Goal: Transaction & Acquisition: Purchase product/service

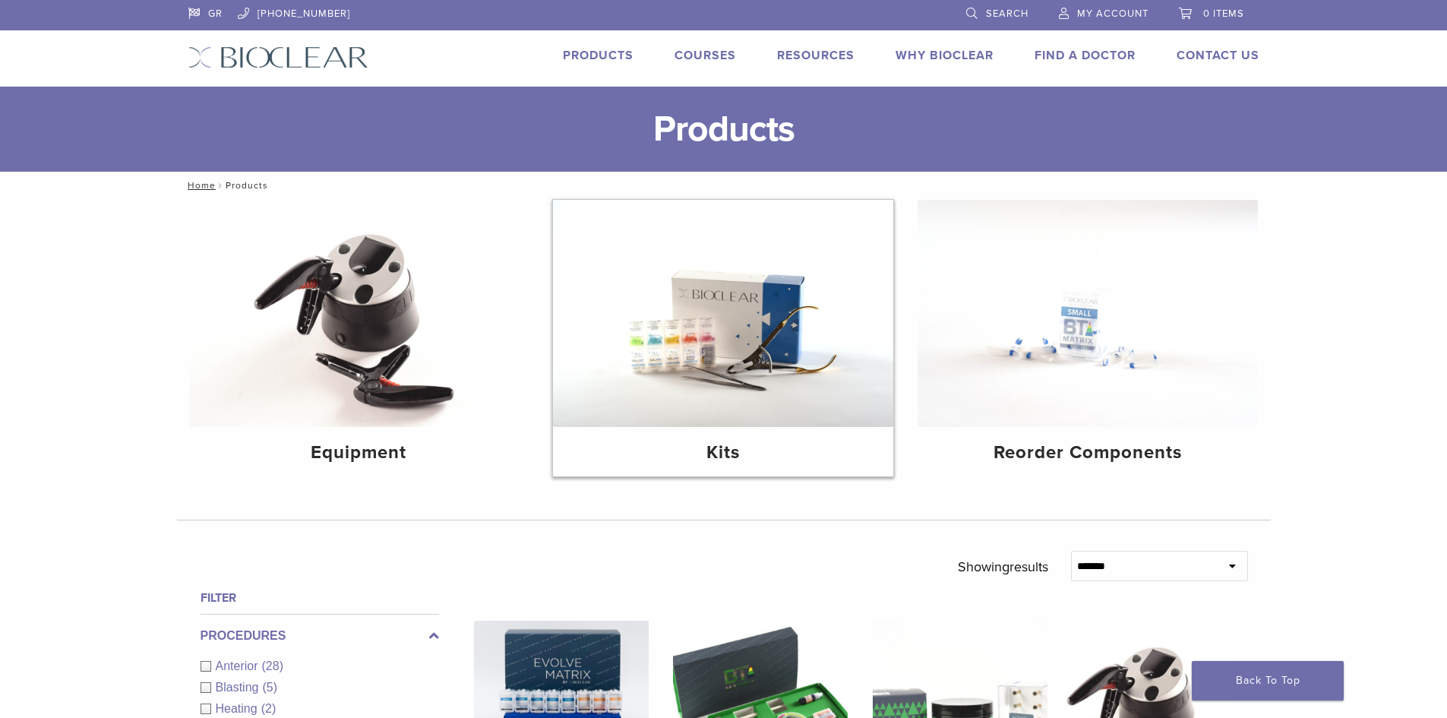
click at [677, 319] on img at bounding box center [723, 313] width 340 height 227
click at [1148, 307] on img at bounding box center [1087, 313] width 340 height 227
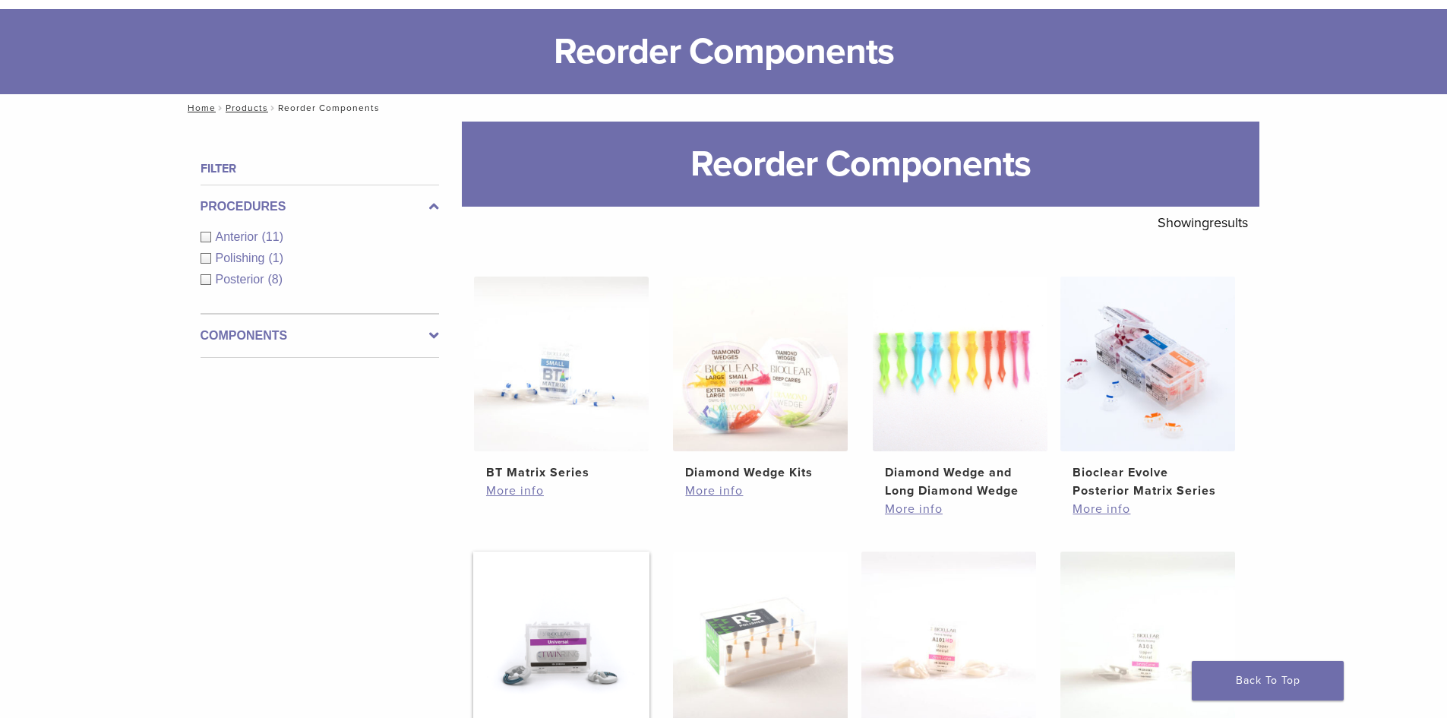
scroll to position [76, 0]
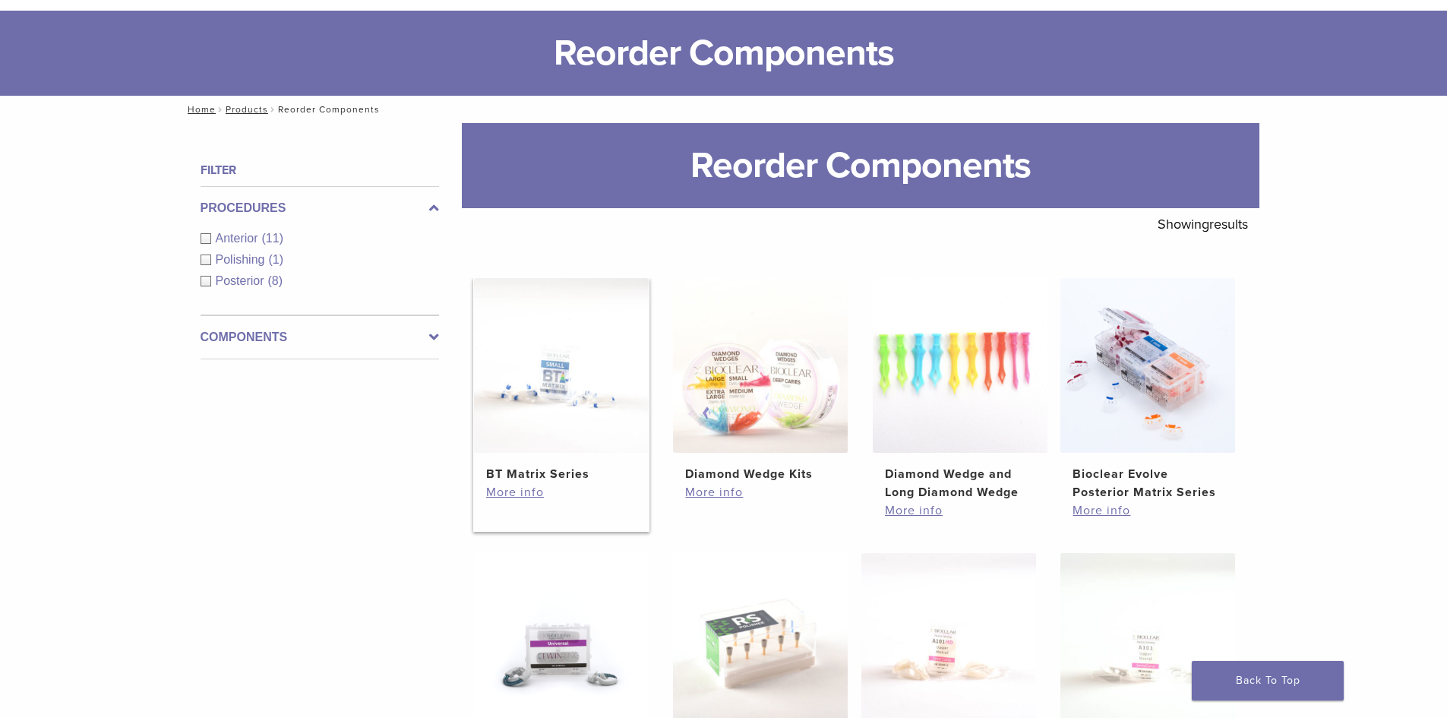
click at [550, 374] on img at bounding box center [561, 365] width 175 height 175
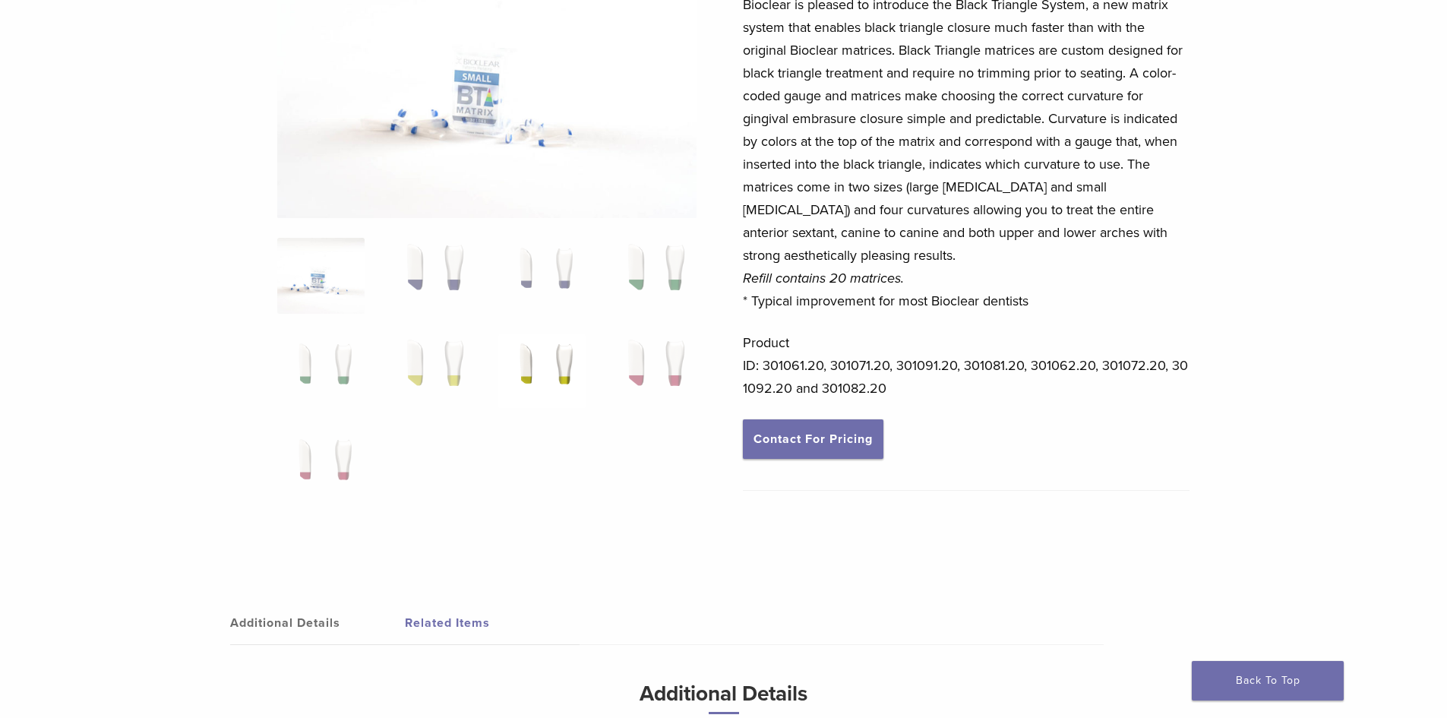
scroll to position [228, 0]
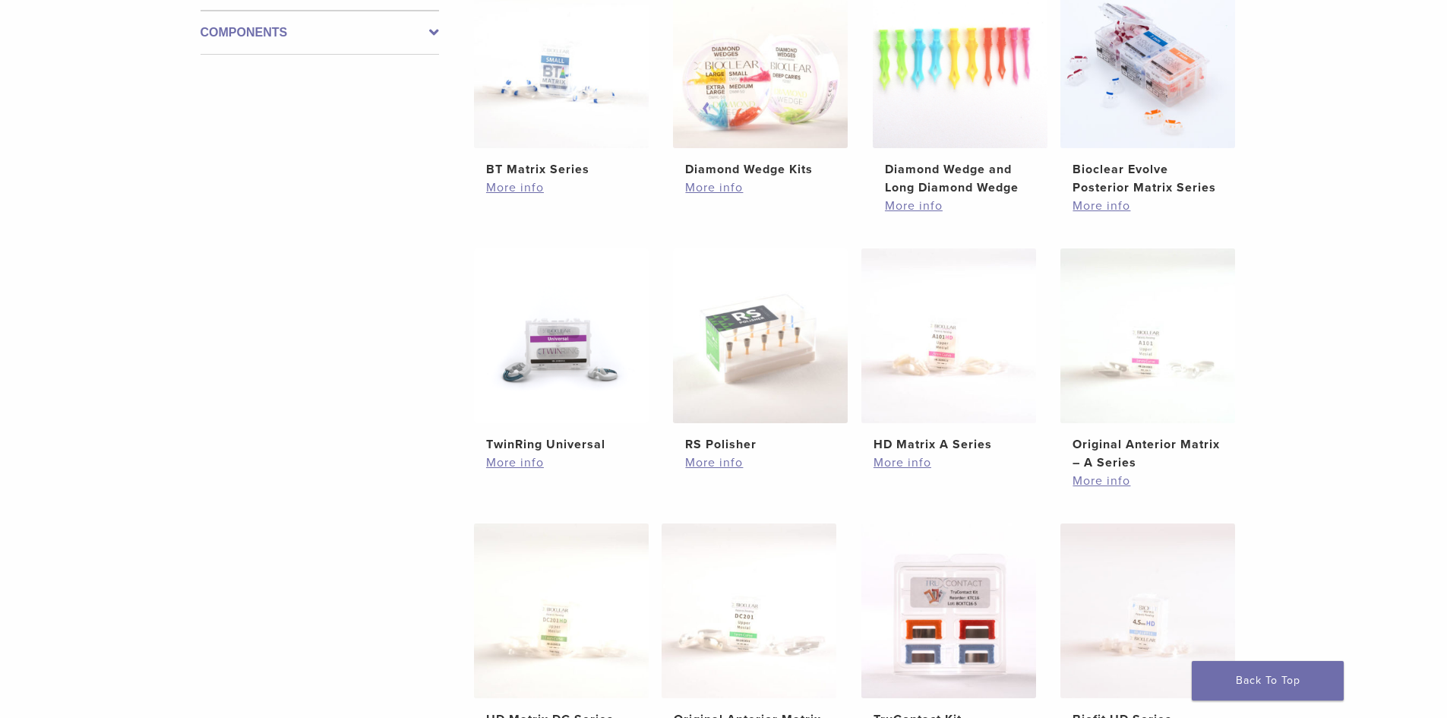
scroll to position [380, 0]
click at [1165, 71] on img at bounding box center [1147, 61] width 175 height 175
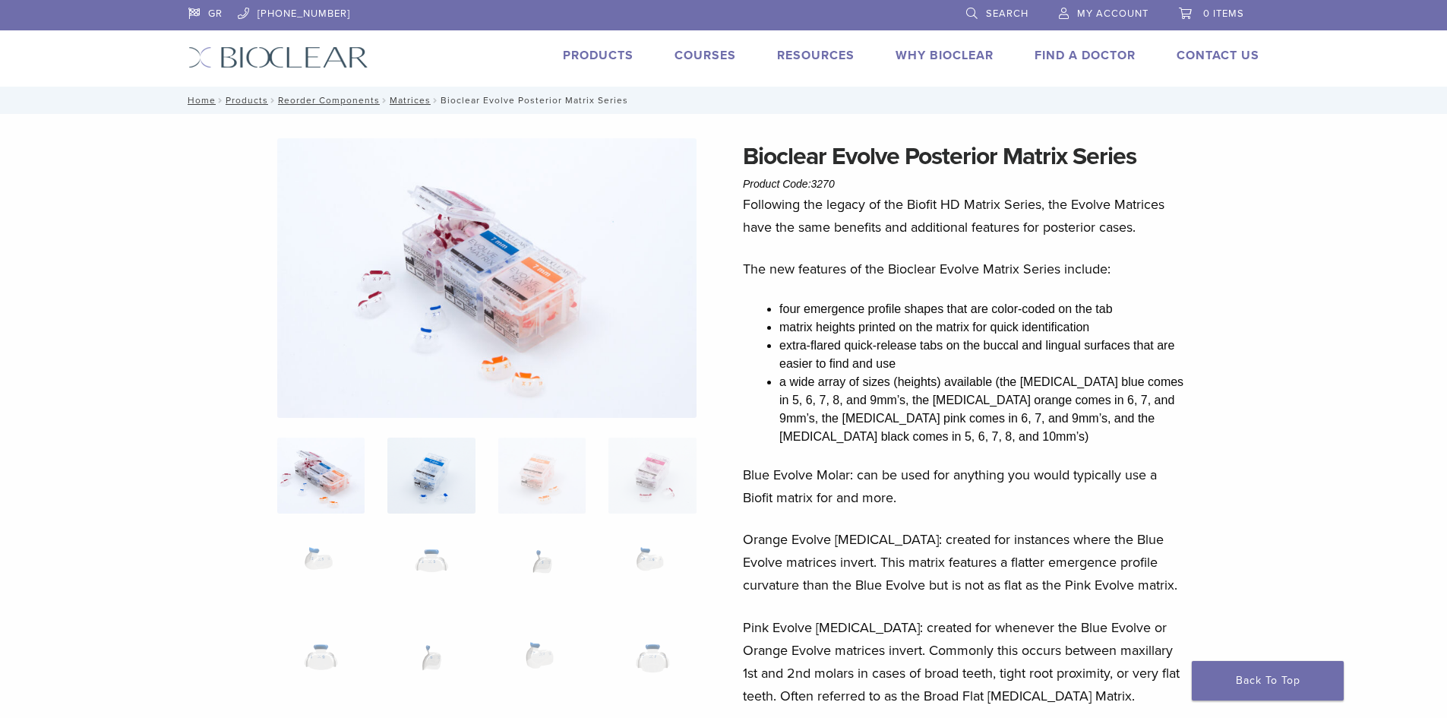
click at [444, 479] on img at bounding box center [430, 475] width 87 height 76
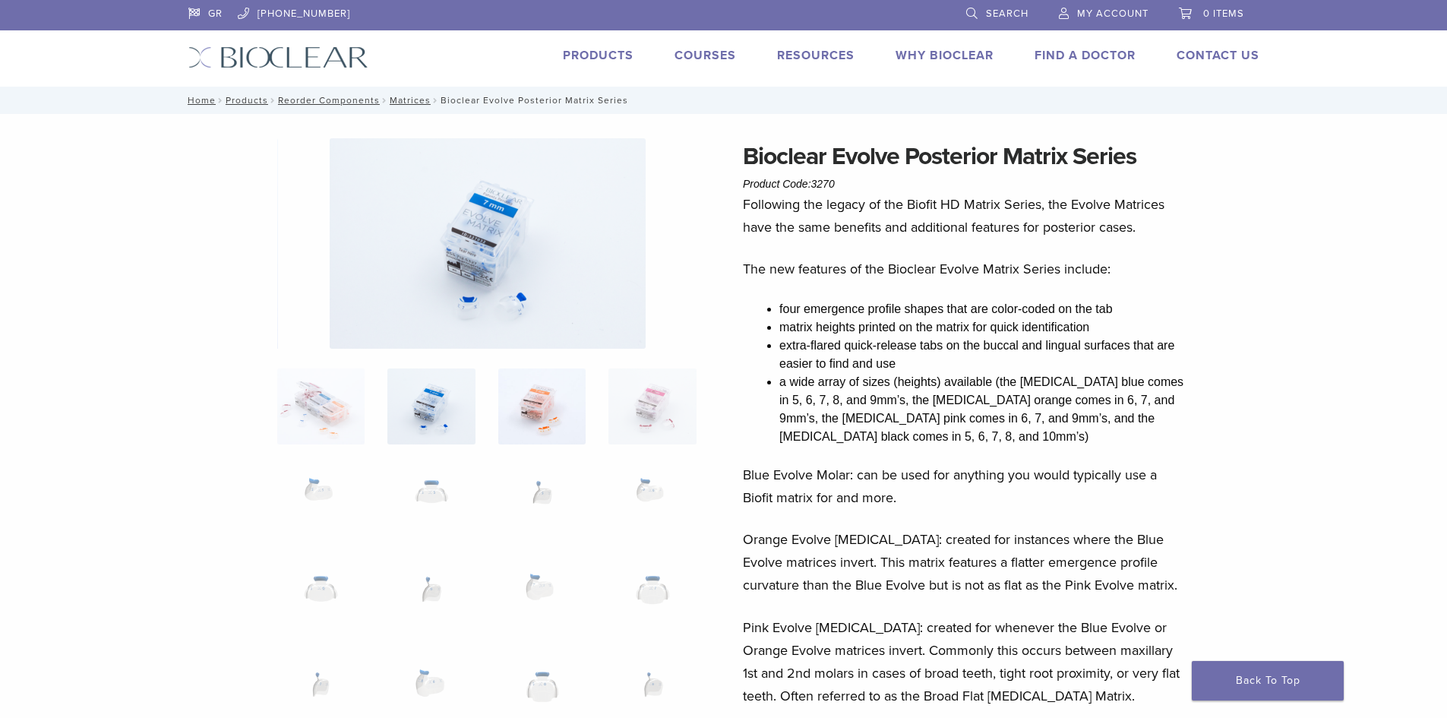
click at [546, 434] on img at bounding box center [541, 406] width 87 height 76
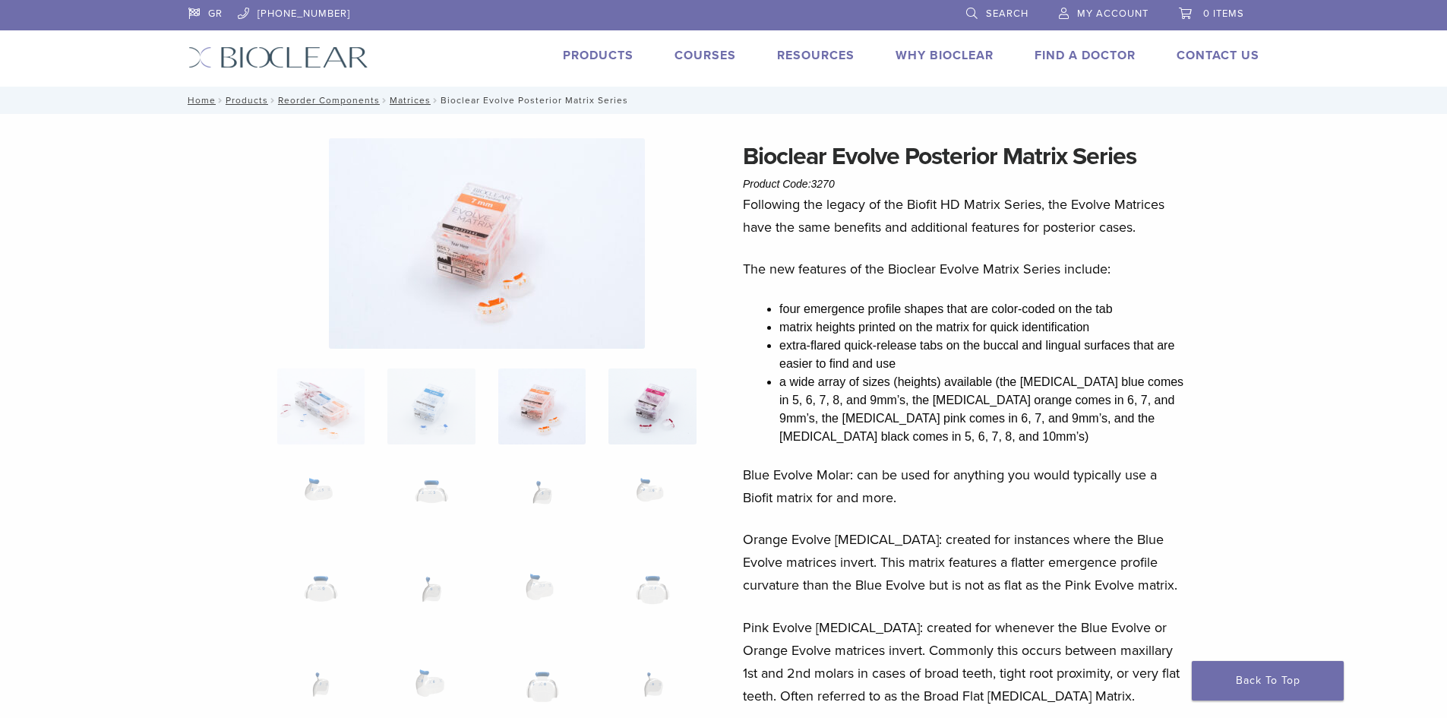
click at [656, 409] on img at bounding box center [651, 406] width 87 height 76
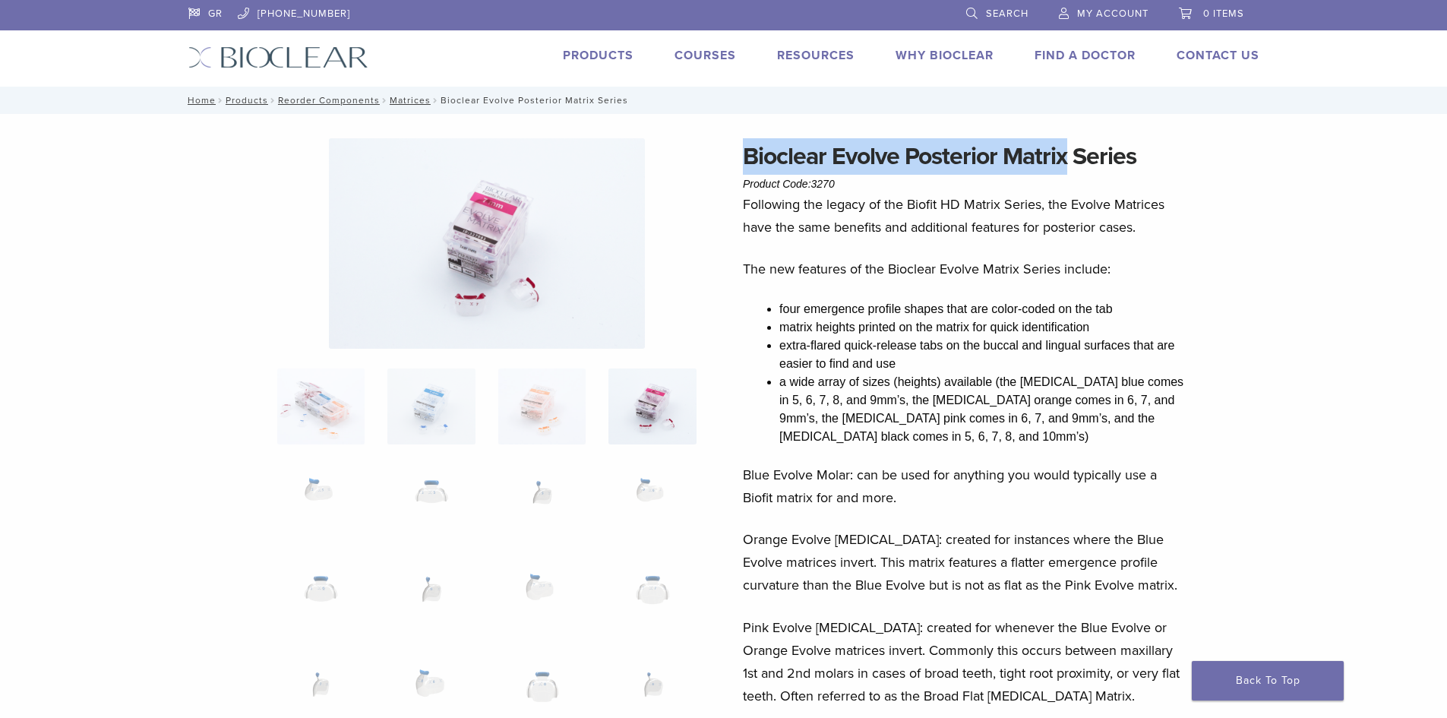
drag, startPoint x: 745, startPoint y: 159, endPoint x: 1065, endPoint y: 166, distance: 319.8
click at [1065, 166] on h1 "Bioclear Evolve Posterior Matrix Series" at bounding box center [966, 156] width 447 height 36
drag, startPoint x: 734, startPoint y: 154, endPoint x: 1065, endPoint y: 162, distance: 331.2
